Goal: Task Accomplishment & Management: Complete application form

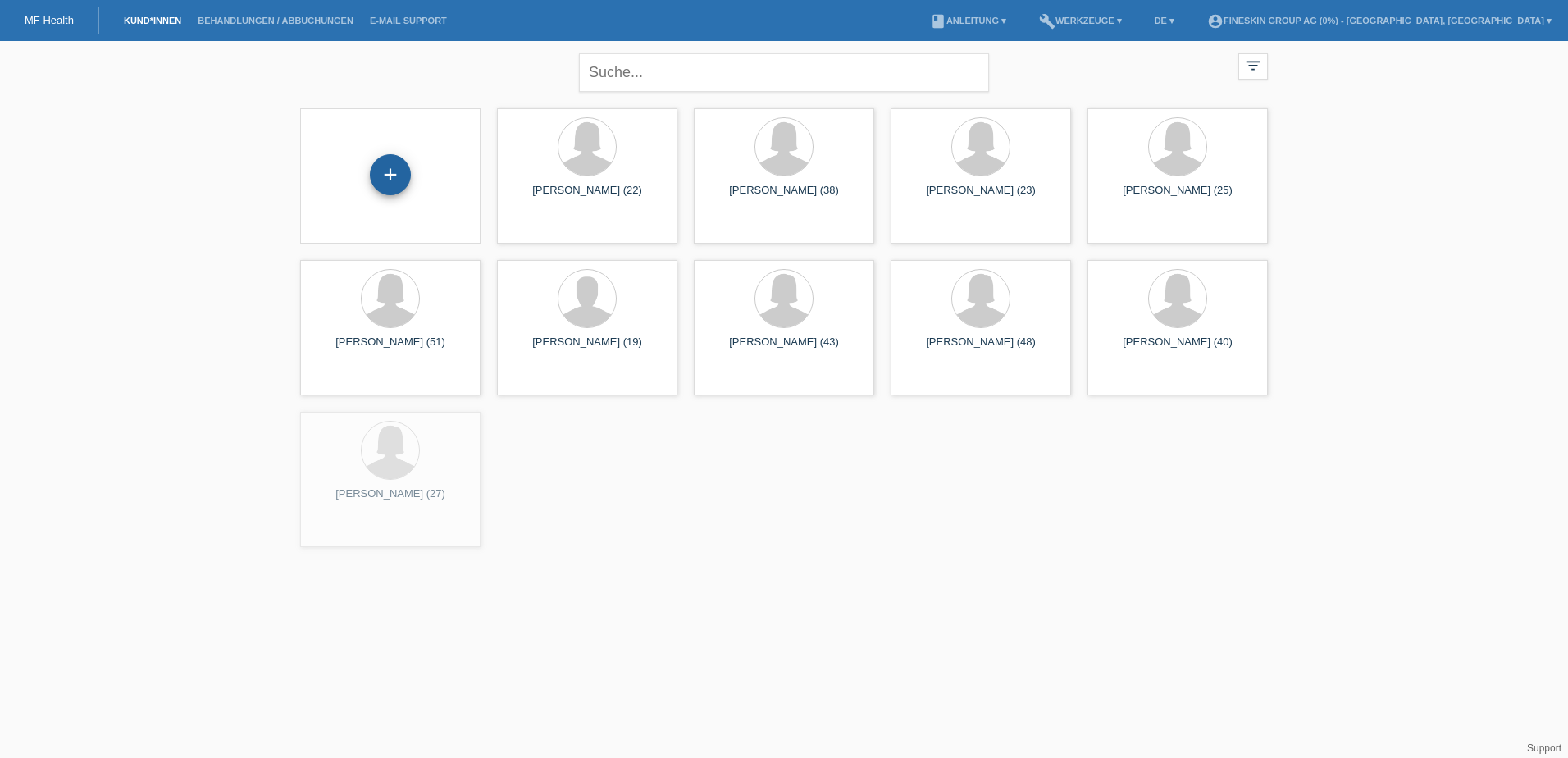
click at [391, 175] on div "+" at bounding box center [390, 175] width 41 height 41
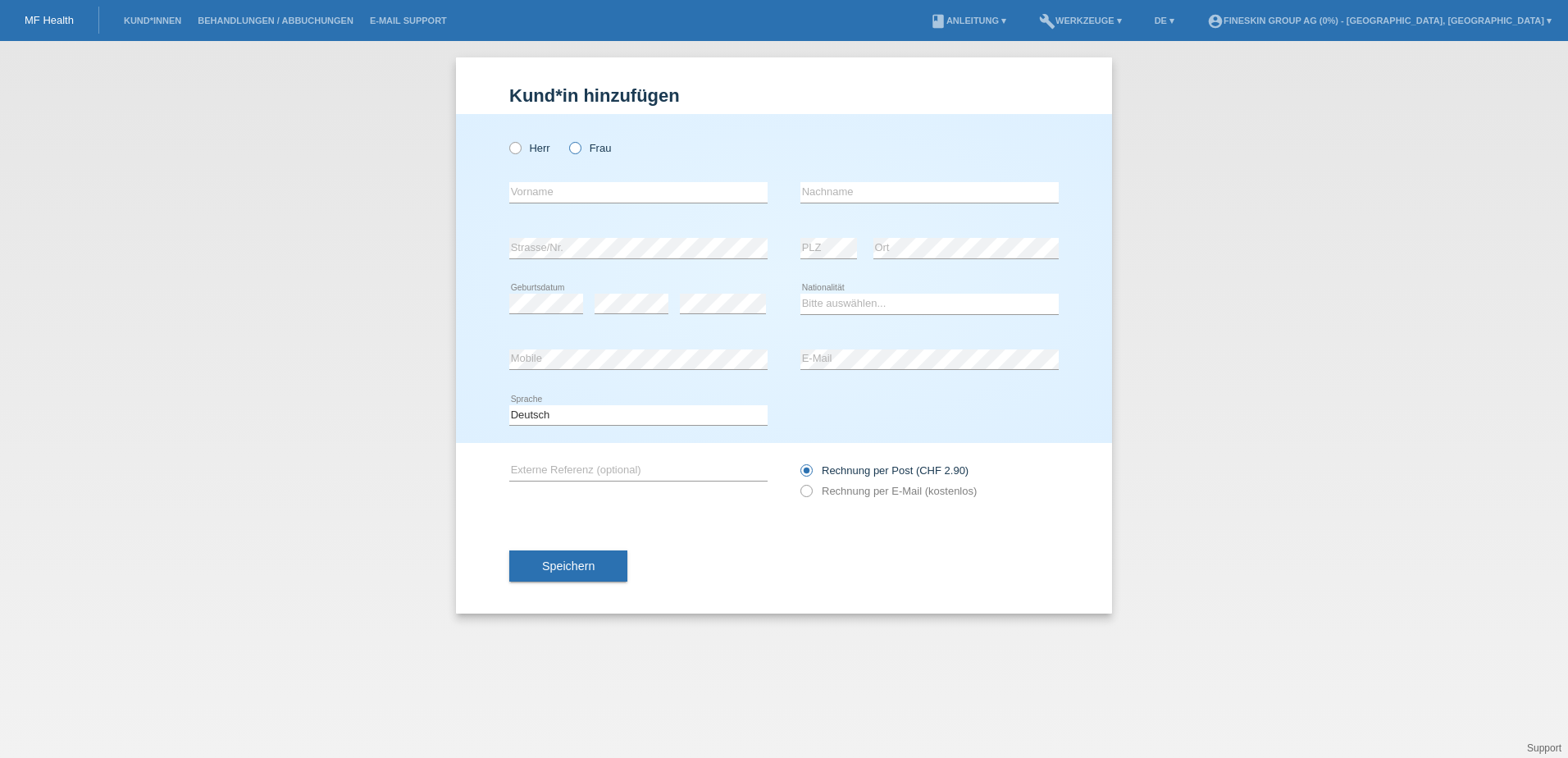
click at [567, 139] on icon at bounding box center [567, 139] width 0 height 0
click at [575, 151] on input "Frau" at bounding box center [575, 147] width 11 height 11
radio input "true"
click at [570, 191] on input "text" at bounding box center [638, 191] width 258 height 20
click at [533, 194] on input "Alekandra" at bounding box center [638, 191] width 258 height 20
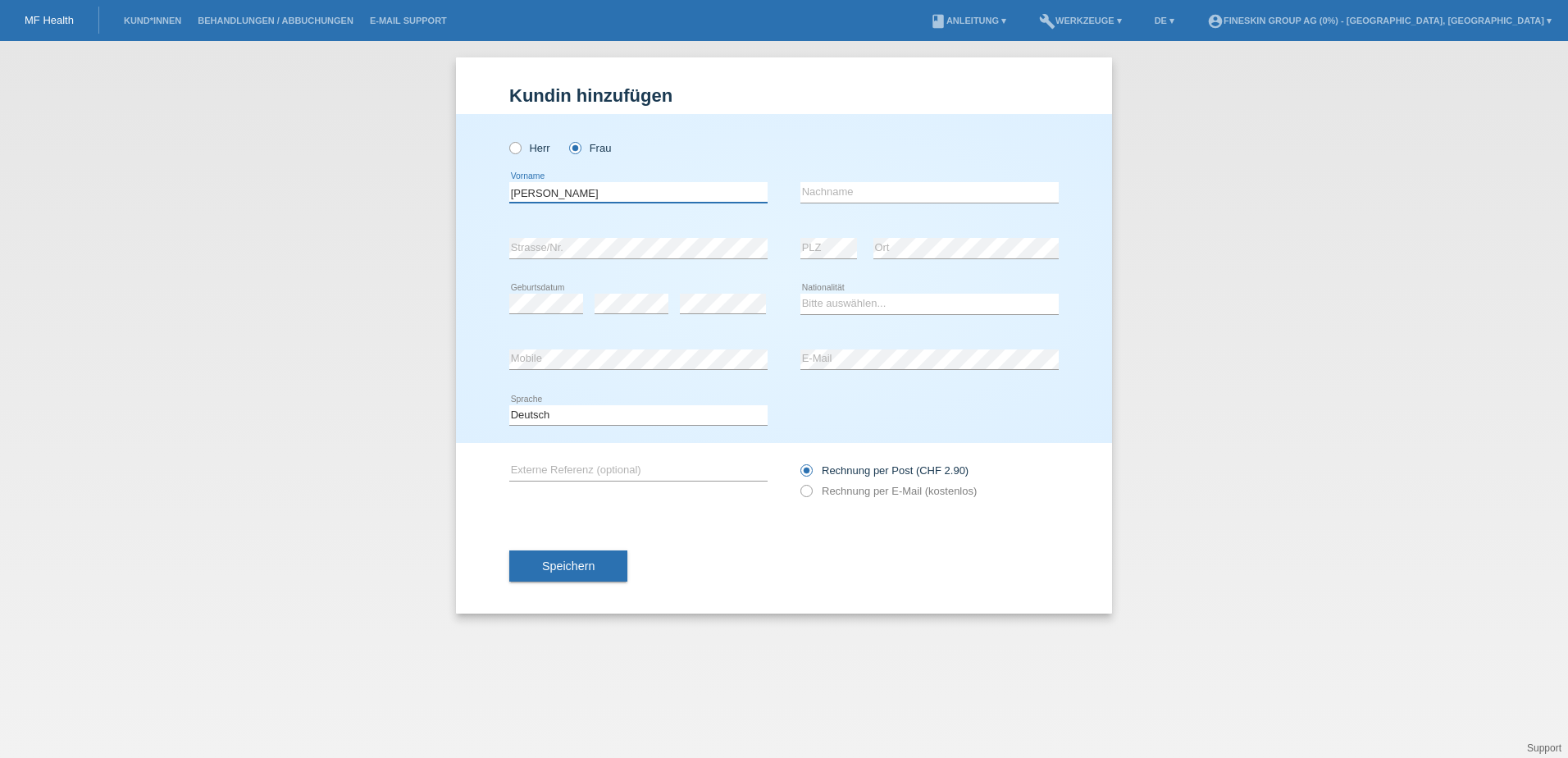
type input "Aleksandra"
click at [835, 187] on input "text" at bounding box center [929, 191] width 258 height 20
type input "Britt"
click at [856, 306] on select "Bitte auswählen... Schweiz Deutschland Liechtenstein Österreich ------------ Af…" at bounding box center [929, 304] width 258 height 19
click at [1099, 308] on div "Herr Frau Aleksandra error Vorname C" at bounding box center [784, 278] width 656 height 329
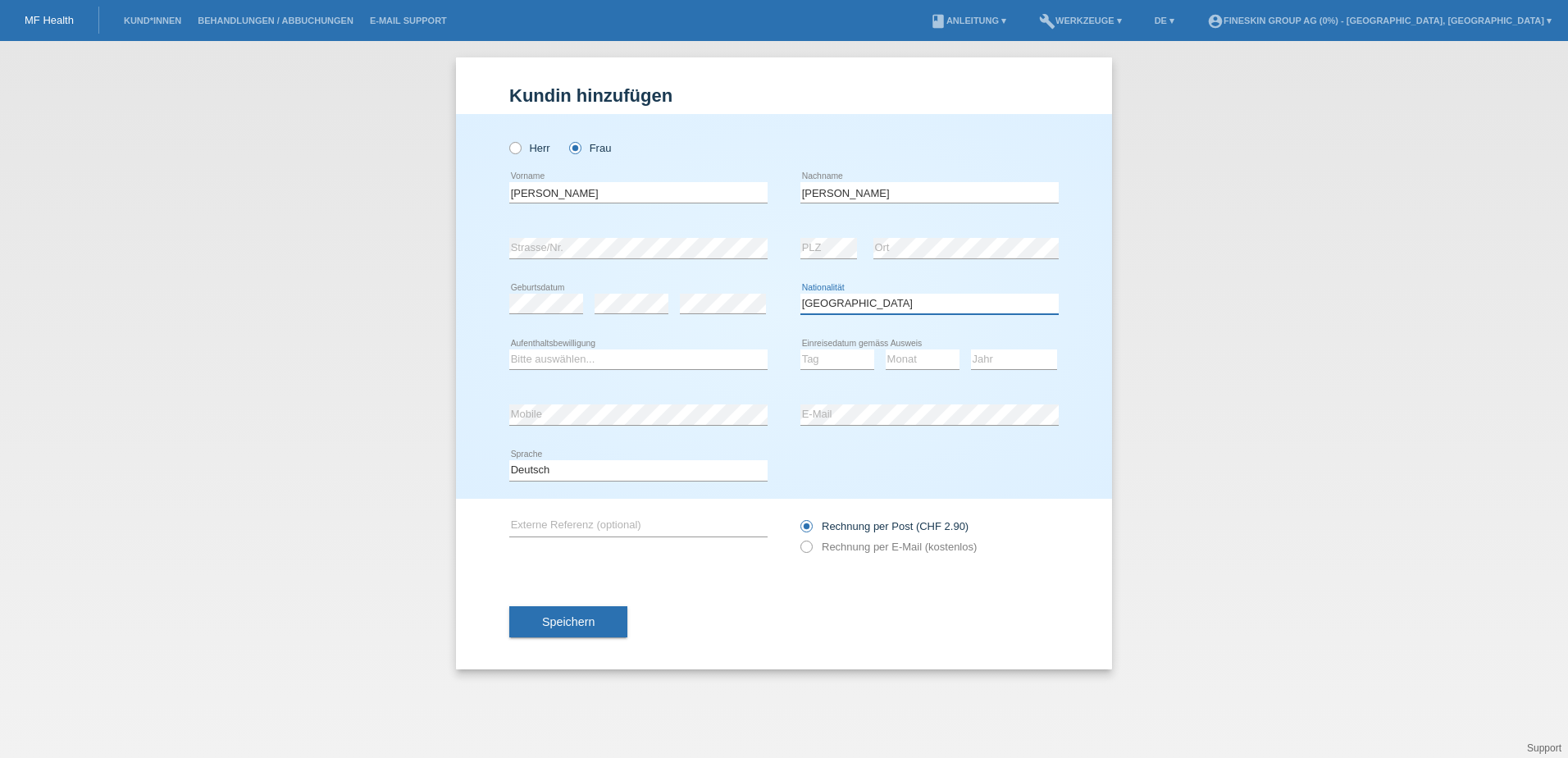
click at [906, 297] on select "Bitte auswählen... Schweiz Deutschland Liechtenstein Österreich ------------ Af…" at bounding box center [929, 304] width 258 height 19
select select "HR"
click at [683, 350] on select "Bitte auswählen... C B B - Flüchtlingsstatus Andere" at bounding box center [638, 359] width 258 height 19
select select "C"
click at [509, 349] on select "Bitte auswählen... C B B - Flüchtlingsstatus Andere" at bounding box center [638, 359] width 258 height 19
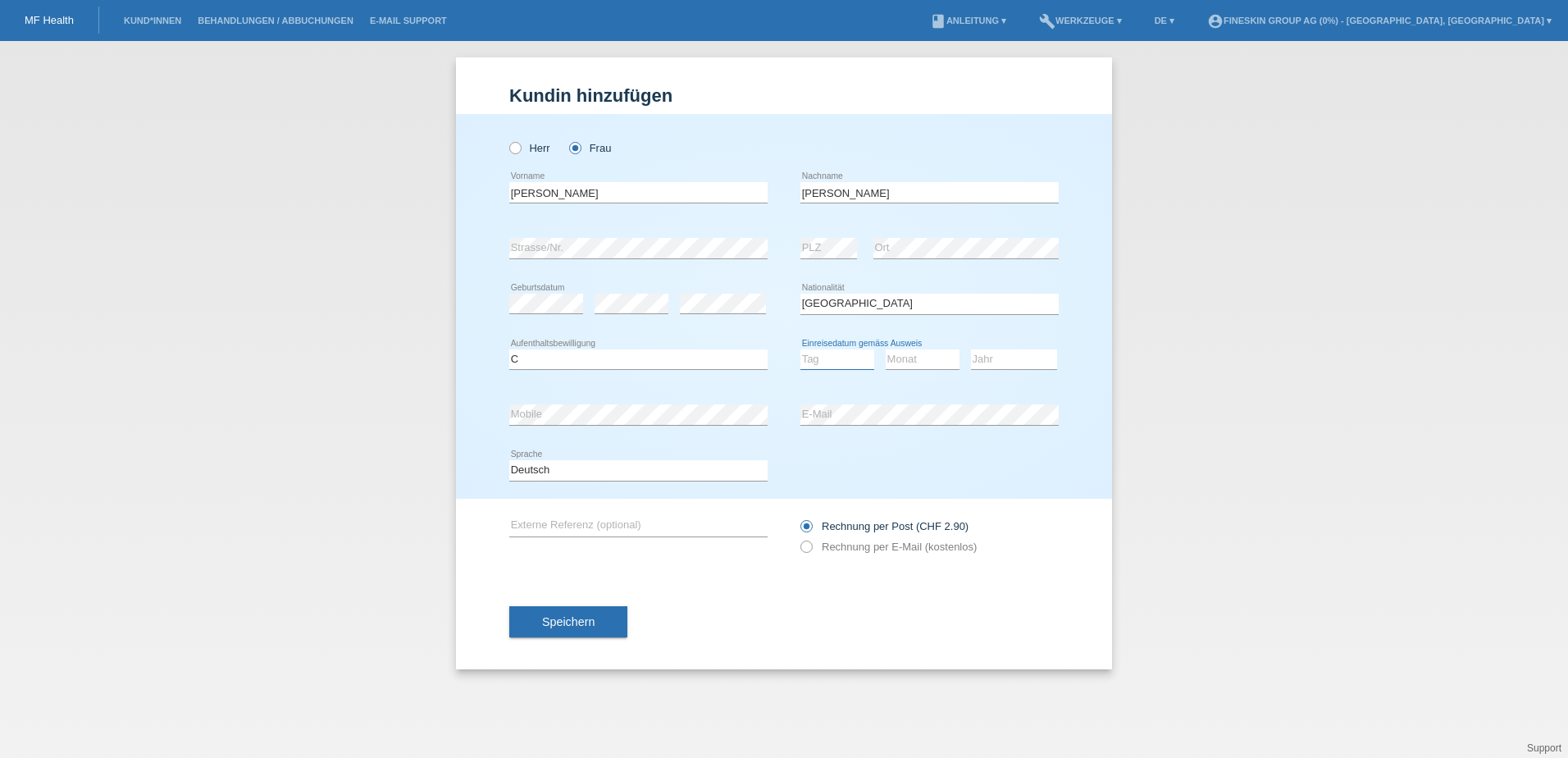
click at [826, 354] on select "Tag 01 02 03 04 05 06 07 08 09 10 11" at bounding box center [837, 359] width 74 height 19
select select "29"
click at [906, 352] on select "Monat 01 02 03 04 05 06 07 08 09 10 11" at bounding box center [922, 359] width 74 height 19
select select "07"
click at [1015, 359] on select "Jahr 2025 2024 2023 2022 2021 2020 2019 2018 2017 2016 2015 2014 2013 2012 2011…" at bounding box center [1014, 359] width 86 height 19
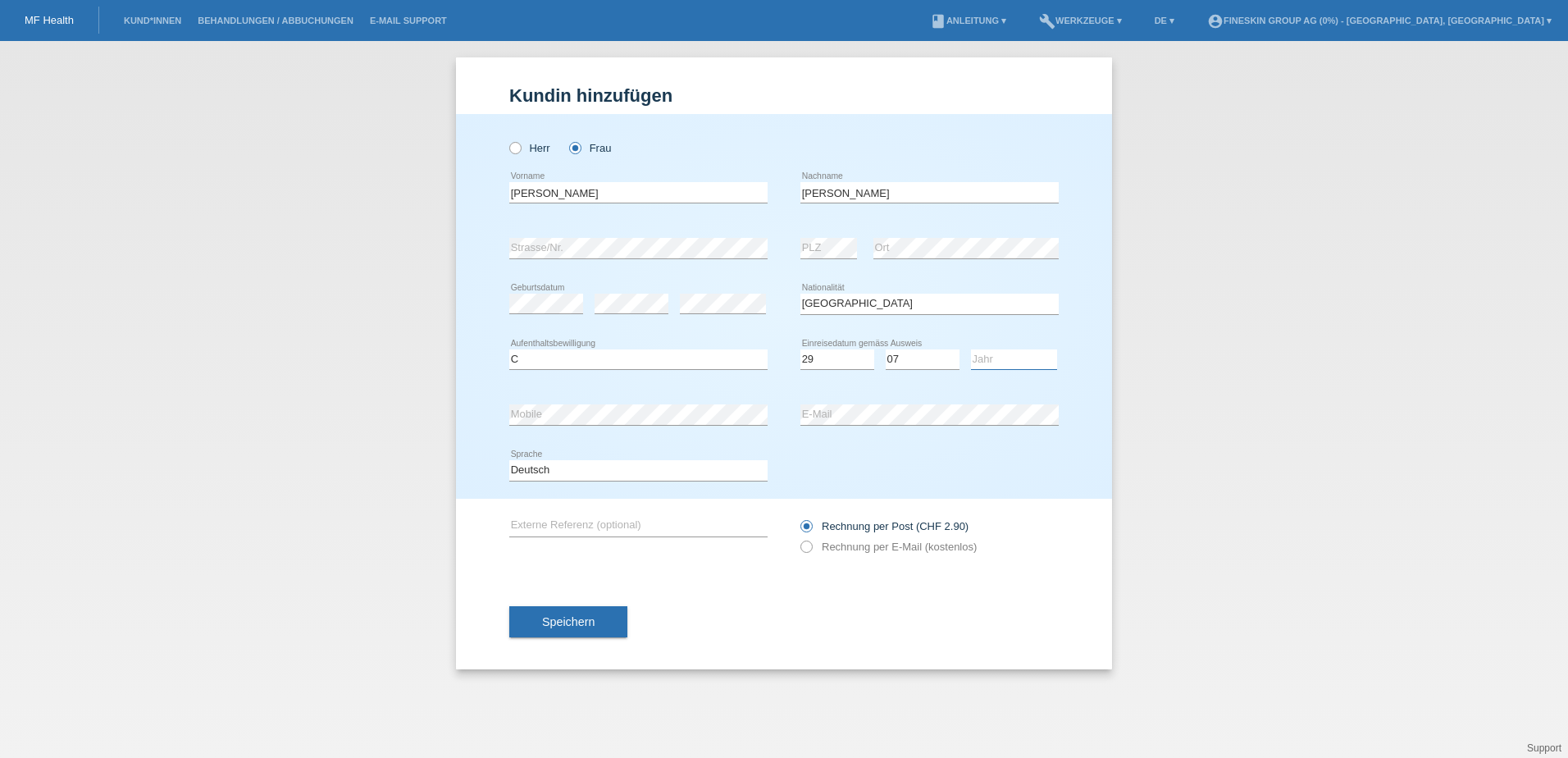
select select "1981"
click at [887, 537] on div "Rechnung per Post (CHF 2.90) Rechnung per E-Mail (kostenlos)" at bounding box center [929, 536] width 258 height 41
click at [890, 542] on label "Rechnung per E-Mail (kostenlos)" at bounding box center [888, 547] width 176 height 12
click at [826, 549] on label "Rechnung per E-Mail (kostenlos)" at bounding box center [888, 547] width 176 height 12
click at [811, 549] on input "Rechnung per E-Mail (kostenlos)" at bounding box center [805, 550] width 11 height 20
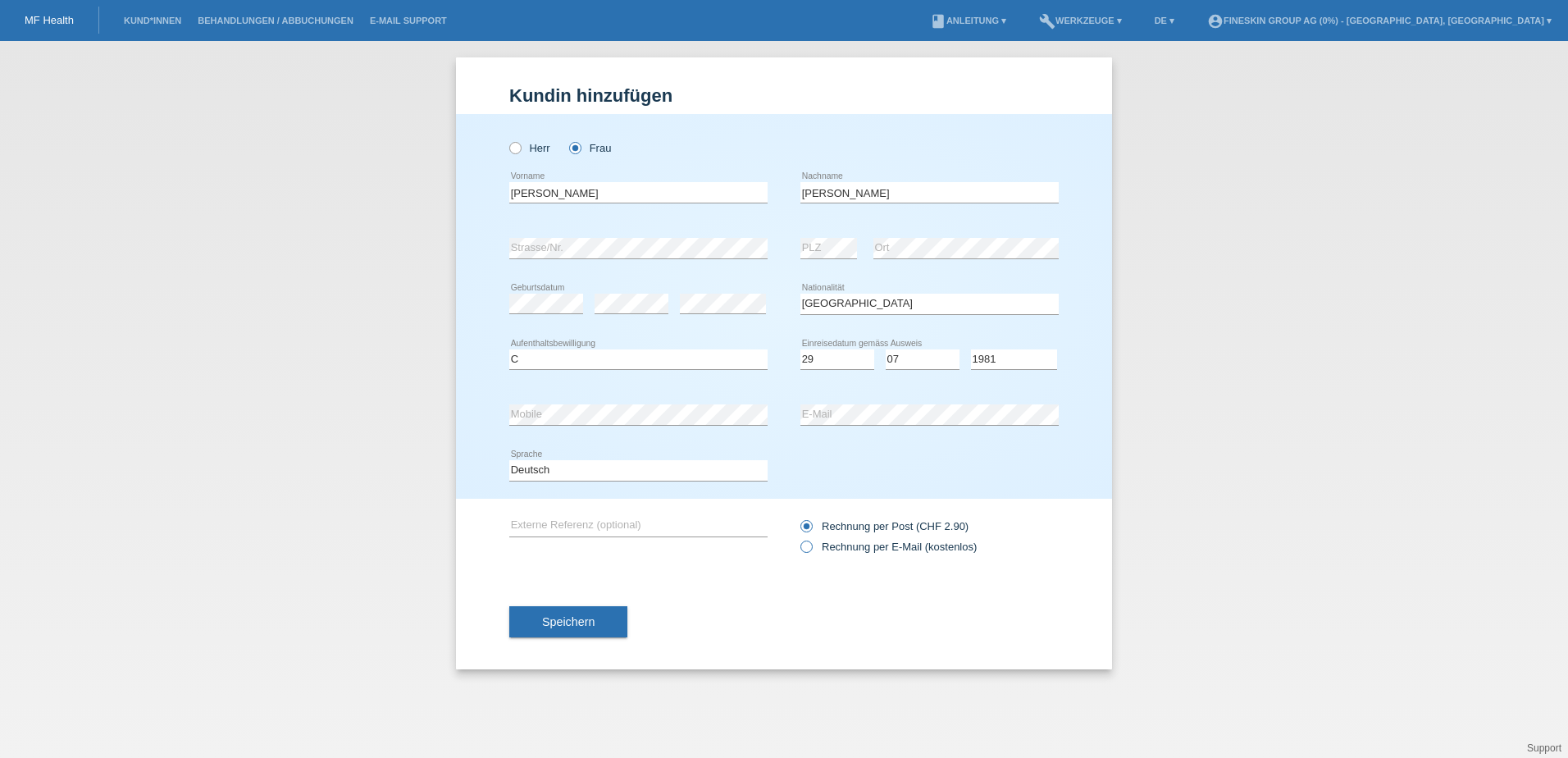
radio input "true"
click at [586, 619] on span "Speichern" at bounding box center [569, 621] width 53 height 13
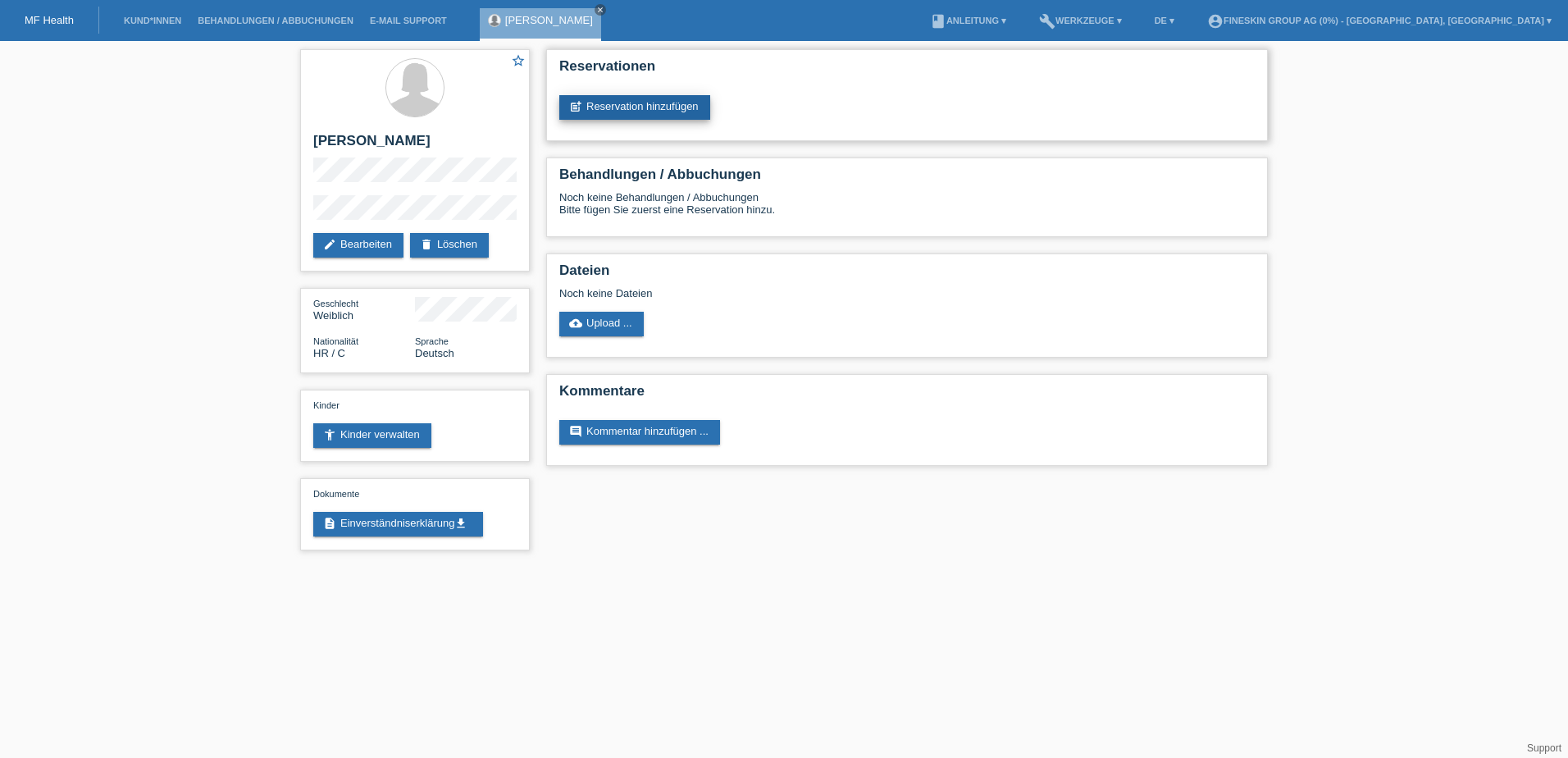
click at [631, 114] on link "post_add Reservation hinzufügen" at bounding box center [634, 107] width 151 height 25
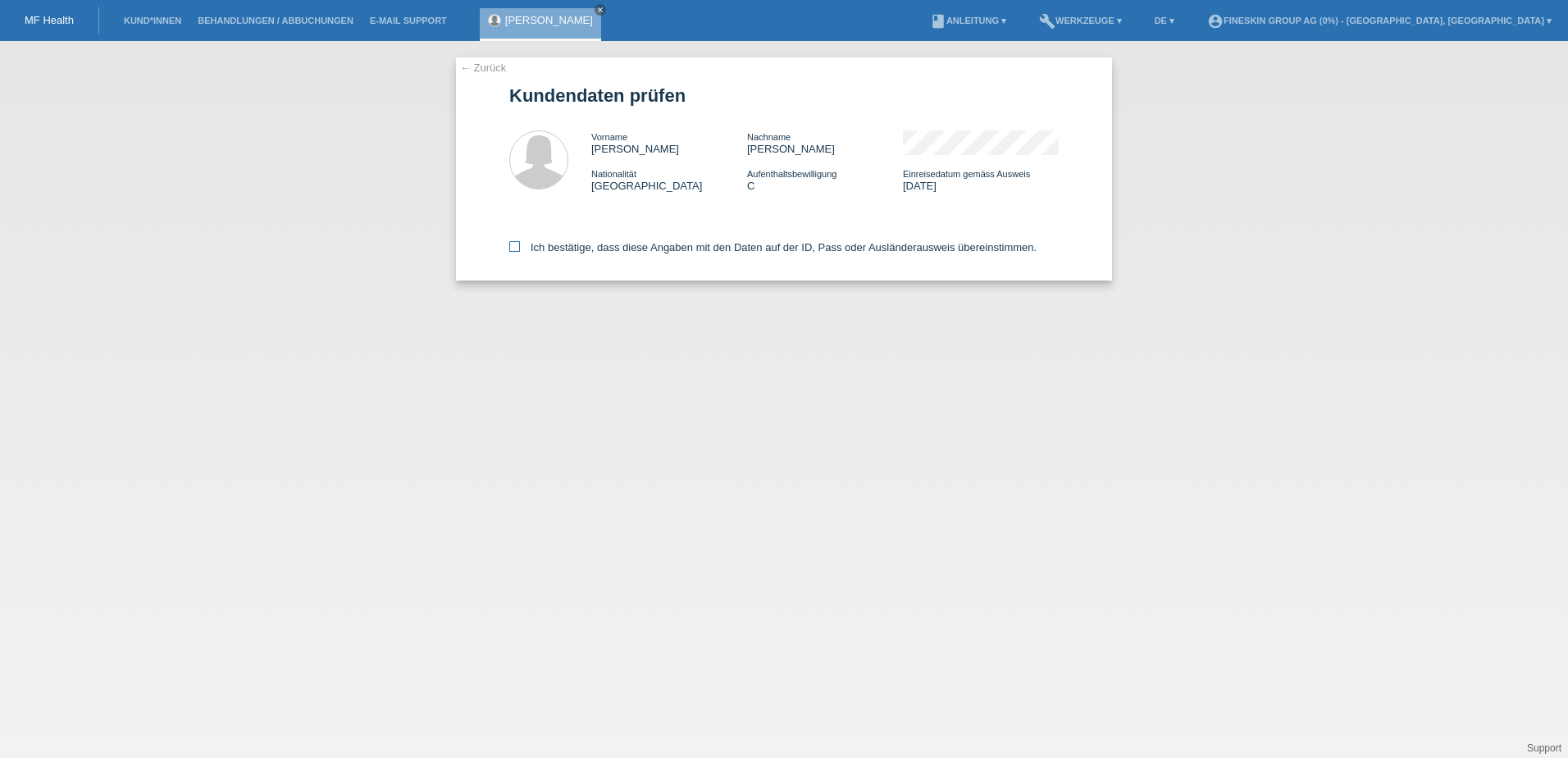
click at [607, 245] on label "Ich bestätige, dass diese Angaben mit den Daten auf der ID, Pass oder Ausländer…" at bounding box center [772, 247] width 527 height 12
click at [520, 245] on input "Ich bestätige, dass diese Angaben mit den Daten auf der ID, Pass oder Ausländer…" at bounding box center [514, 247] width 11 height 11
checkbox input "true"
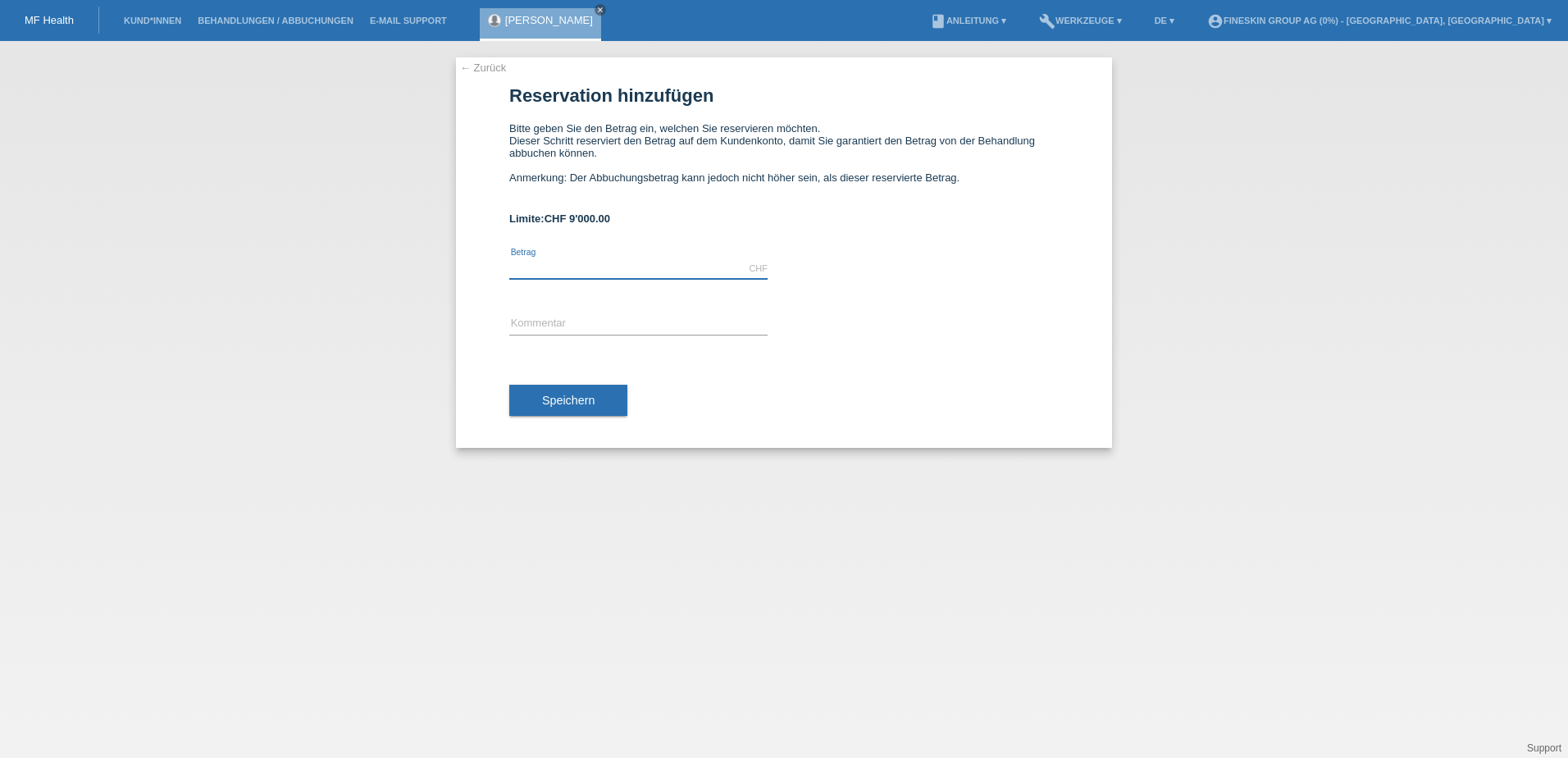
click at [541, 267] on input "text" at bounding box center [638, 268] width 258 height 20
click at [917, 300] on div at bounding box center [929, 303] width 258 height 12
